Goal: Information Seeking & Learning: Learn about a topic

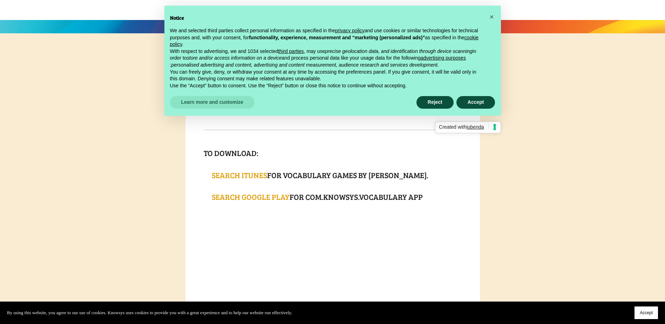
scroll to position [140, 0]
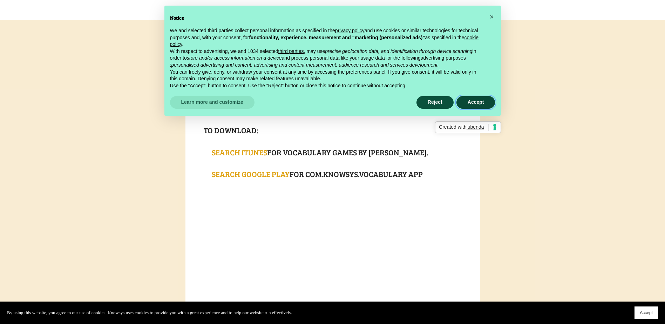
drag, startPoint x: 474, startPoint y: 102, endPoint x: 467, endPoint y: 105, distance: 7.1
click at [474, 102] on button "Accept" at bounding box center [475, 102] width 39 height 13
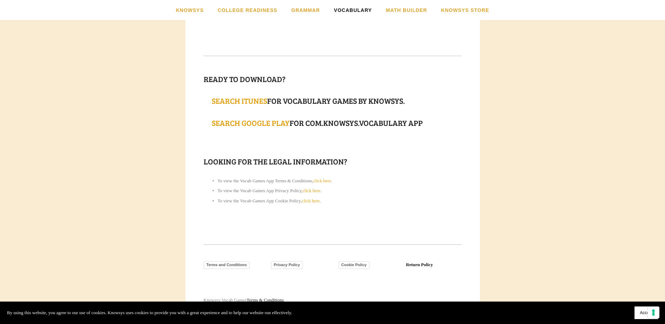
scroll to position [1494, 0]
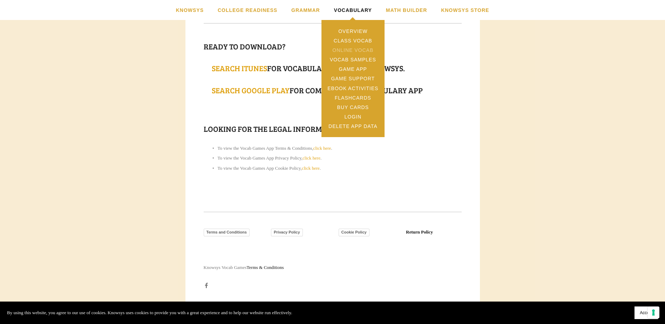
click at [346, 50] on link "Online Vocab" at bounding box center [352, 49] width 63 height 9
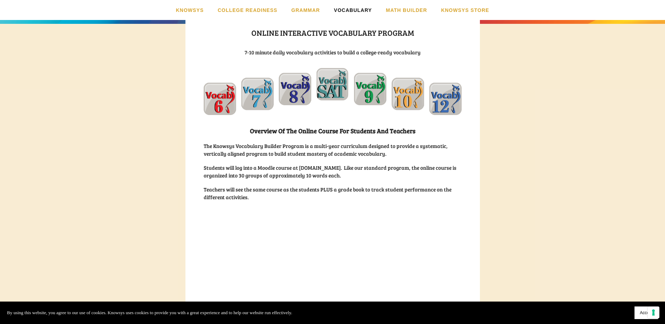
scroll to position [105, 0]
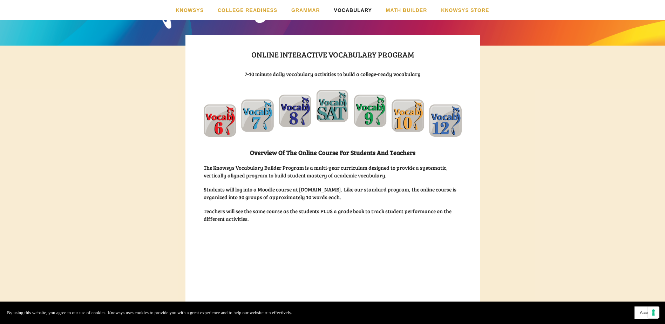
click at [213, 118] on img at bounding box center [333, 113] width 258 height 47
